Goal: Navigation & Orientation: Find specific page/section

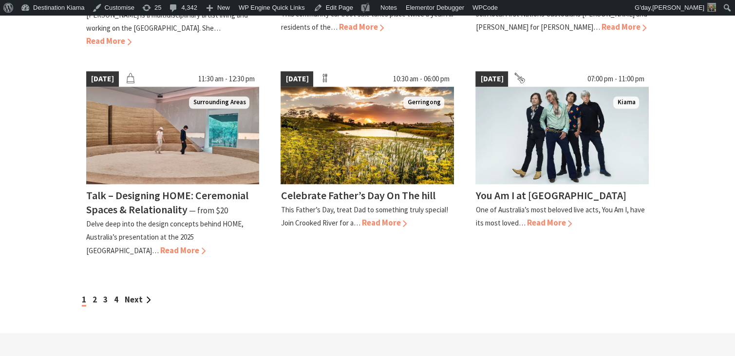
scroll to position [941, 0]
